Goal: Information Seeking & Learning: Learn about a topic

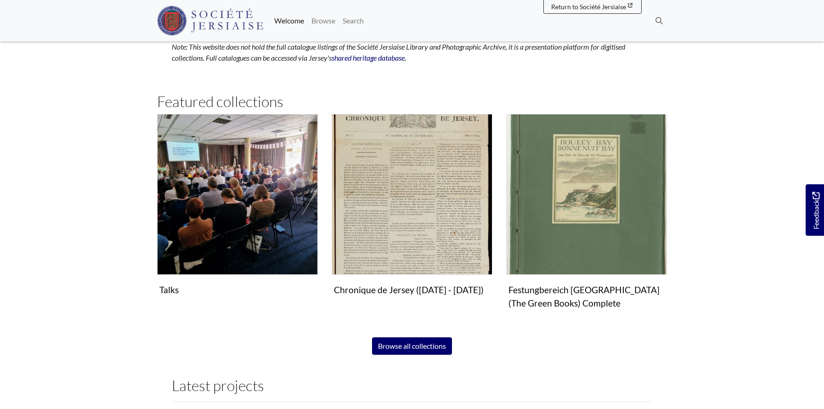
scroll to position [559, 0]
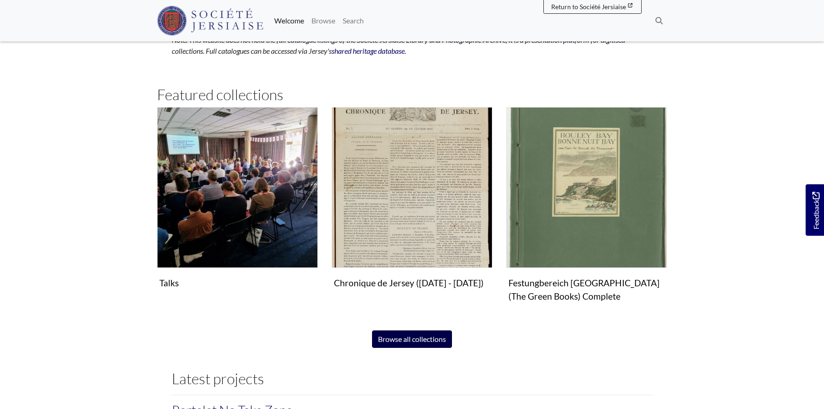
click at [415, 339] on link "Browse all collections" at bounding box center [412, 338] width 80 height 17
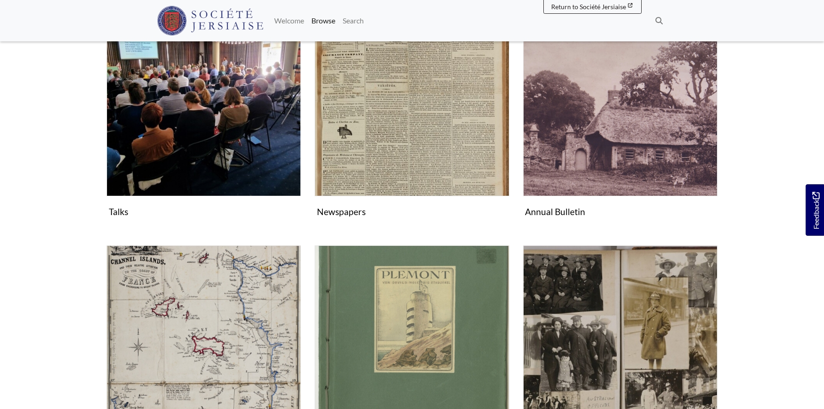
scroll to position [215, 0]
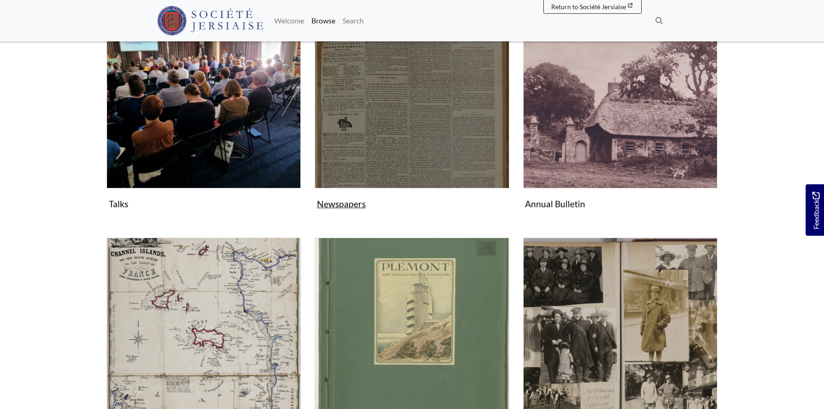
click at [349, 204] on figure "Newspapers Collection" at bounding box center [412, 103] width 194 height 219
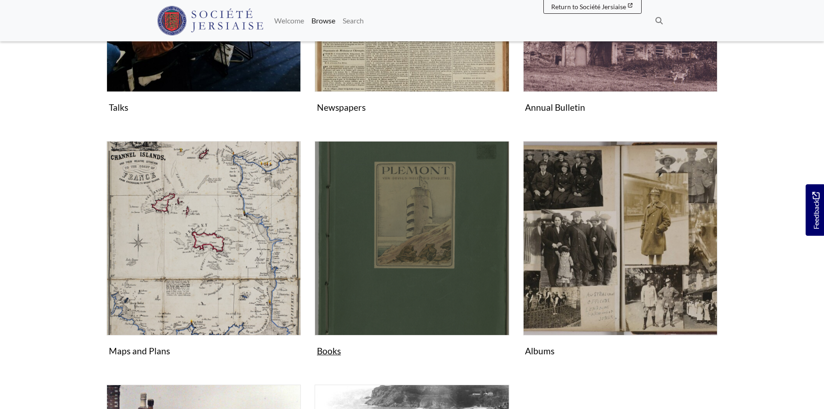
scroll to position [321, 0]
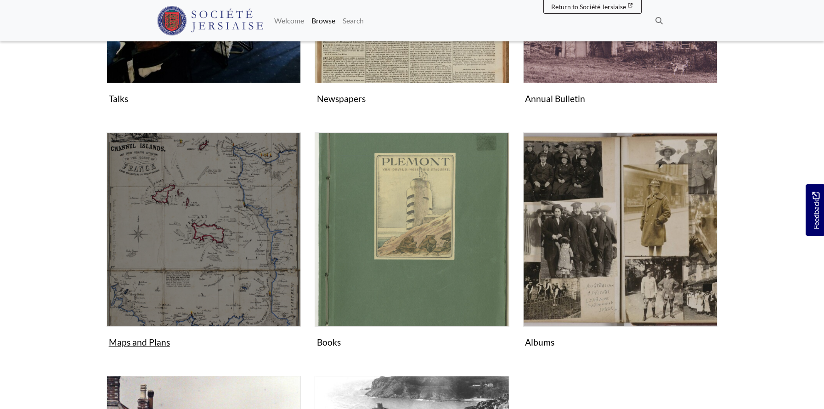
click at [189, 250] on img "Subcollection" at bounding box center [204, 229] width 194 height 194
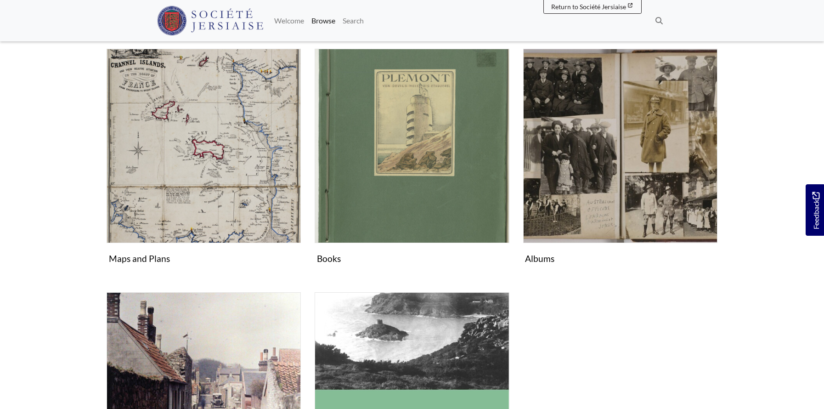
scroll to position [419, 0]
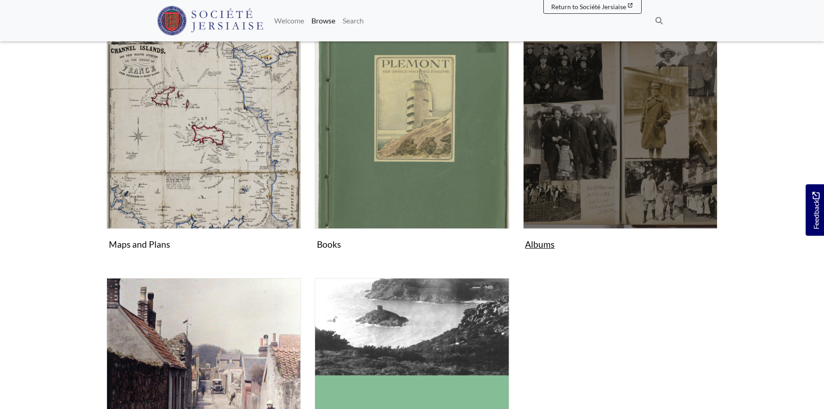
click at [565, 148] on img "Subcollection" at bounding box center [620, 131] width 194 height 194
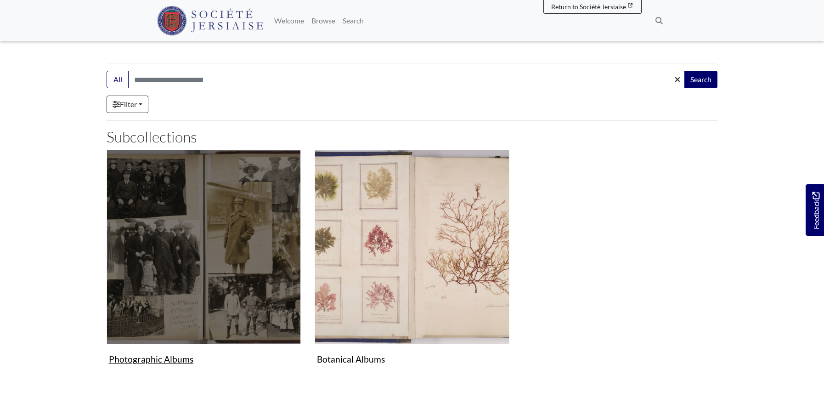
scroll to position [133, 0]
